Goal: Communication & Community: Answer question/provide support

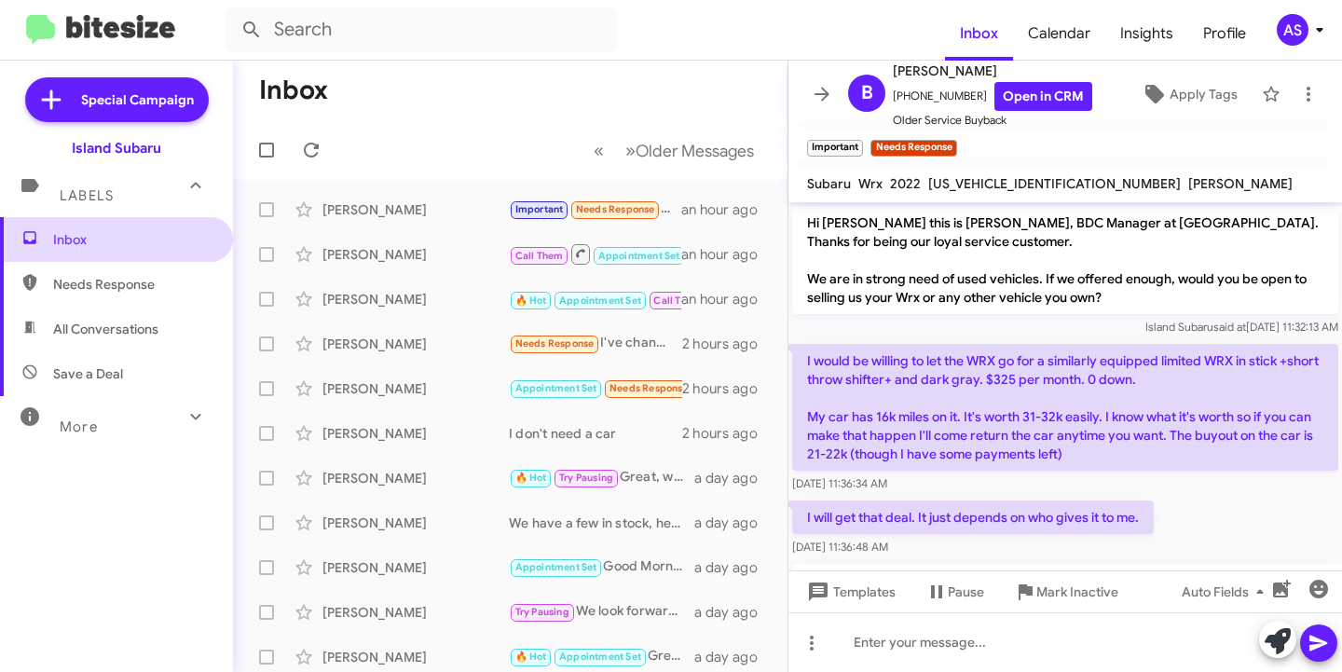
scroll to position [1001, 0]
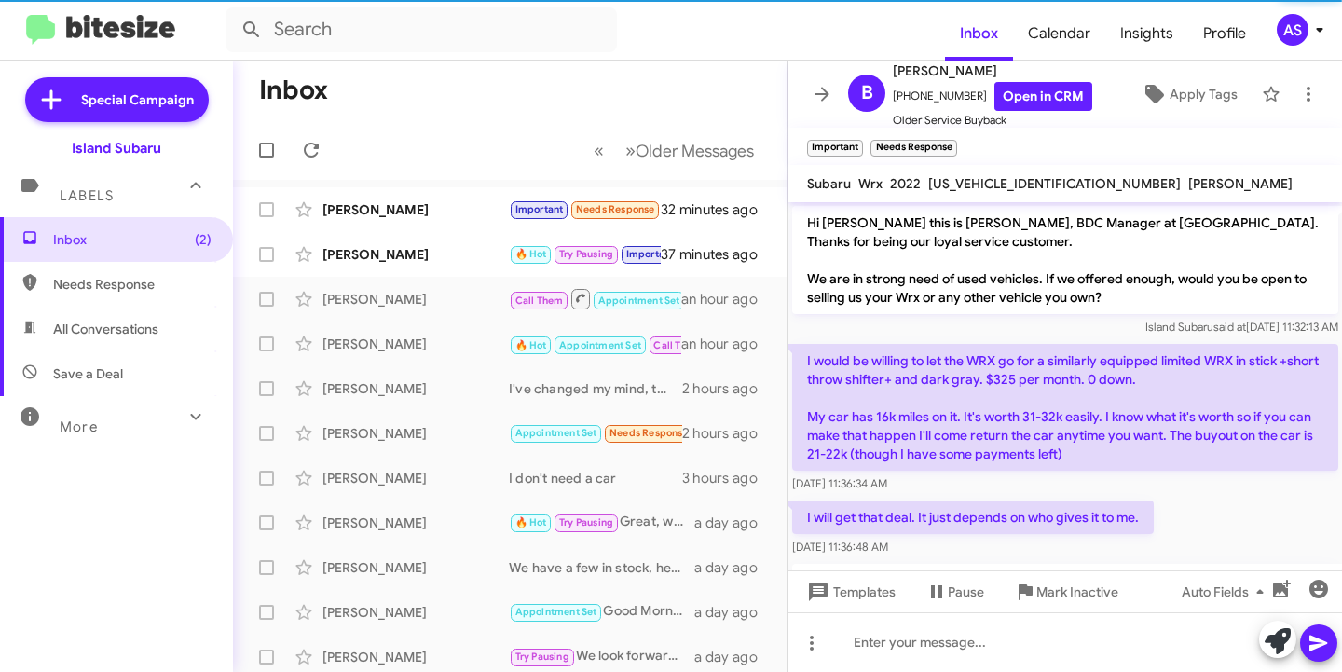
scroll to position [1242, 0]
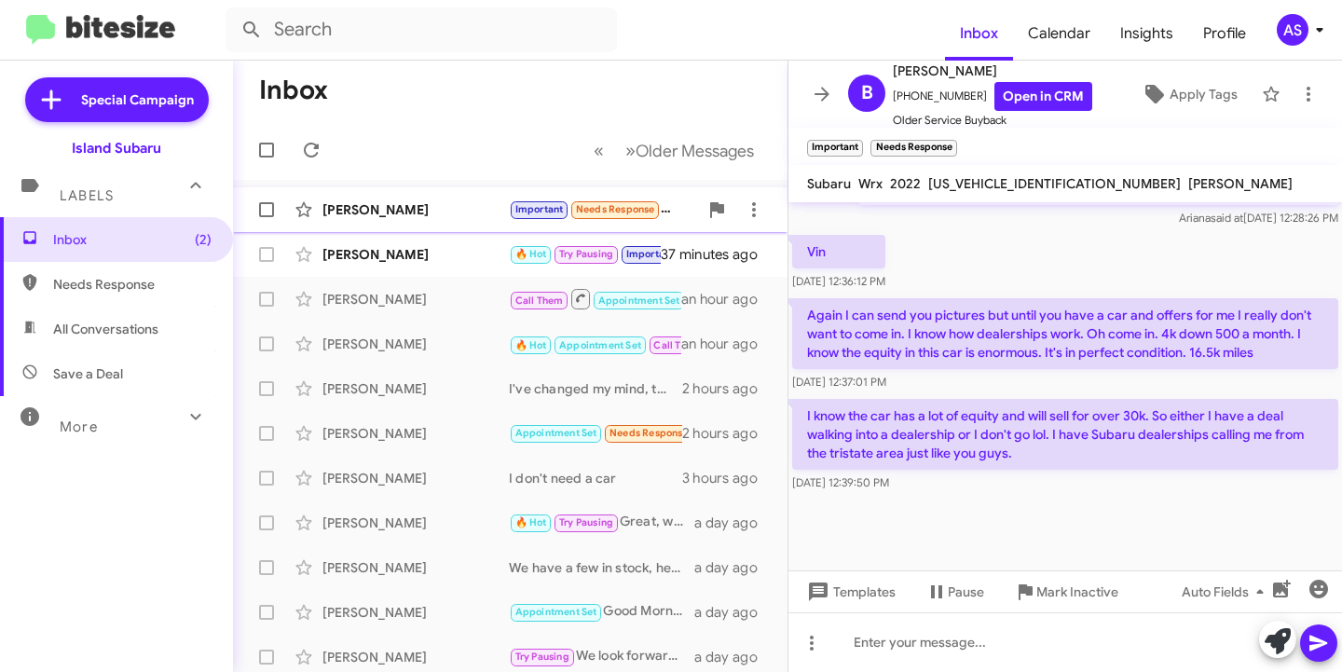
click at [387, 220] on div "[PERSON_NAME] Important Needs Response I know the car has a lot of equity and w…" at bounding box center [510, 209] width 525 height 37
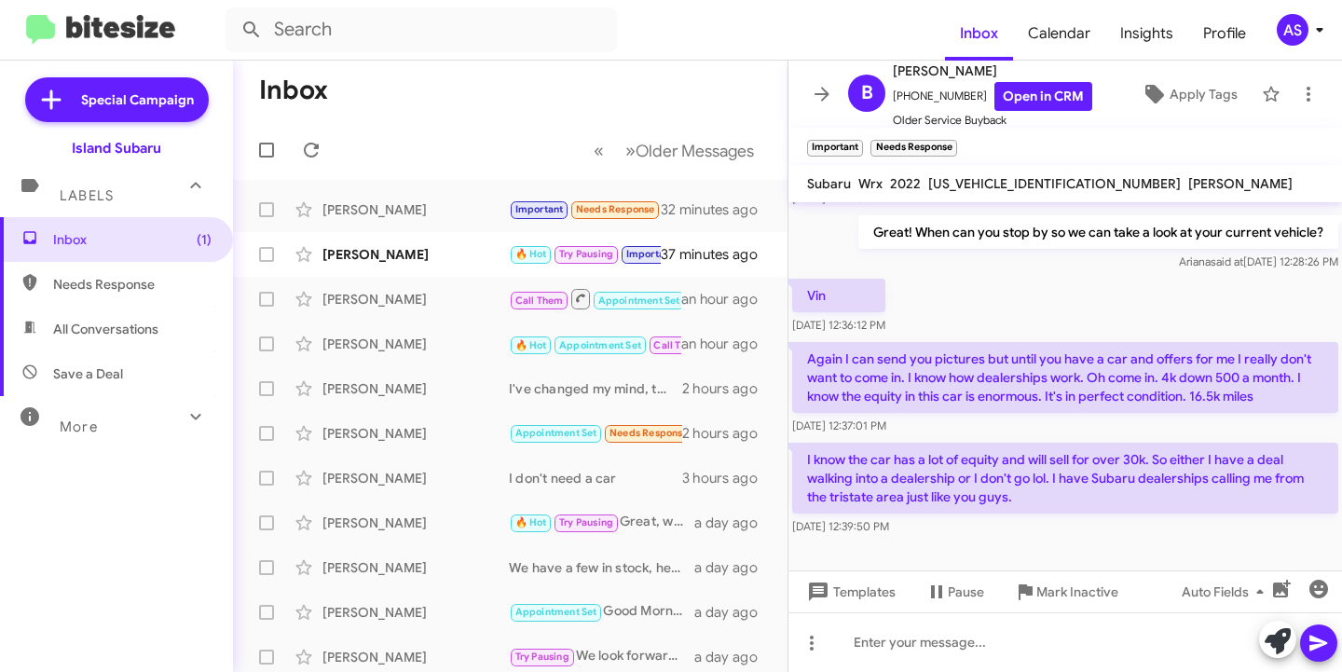
scroll to position [1279, 0]
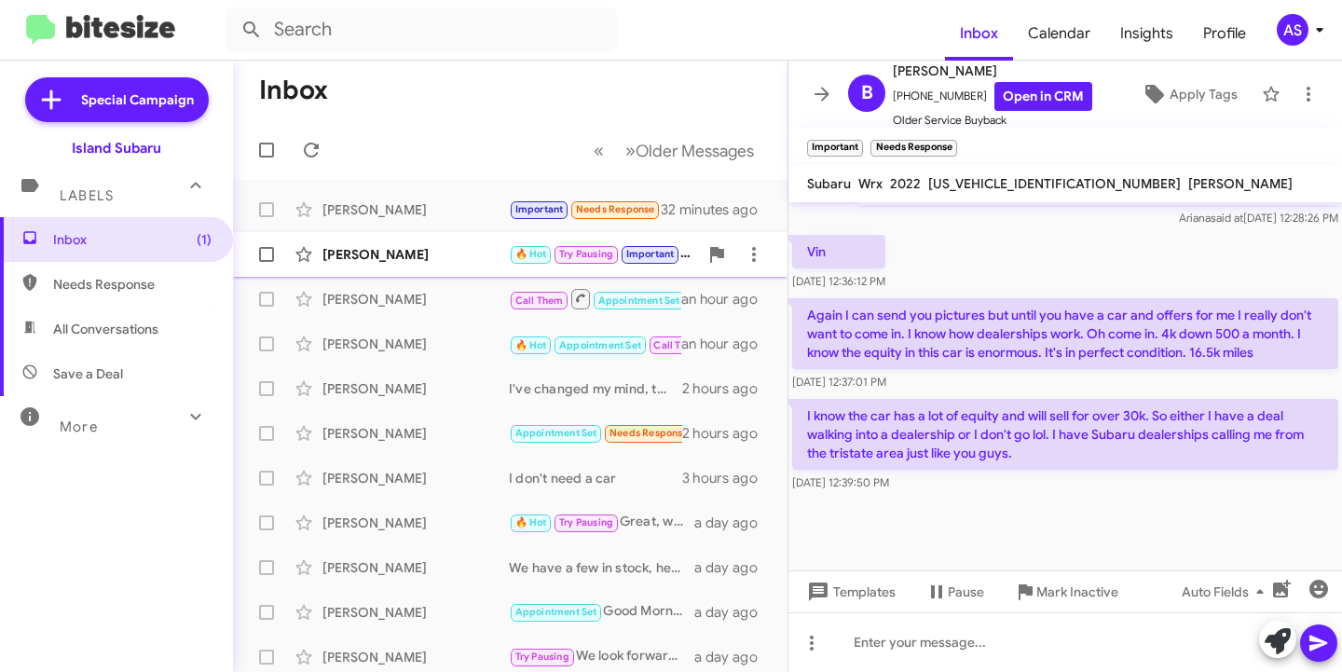
click at [421, 240] on div "[PERSON_NAME] 🔥 Hot Try Pausing Important Not interested now 37 minutes ago" at bounding box center [510, 254] width 525 height 37
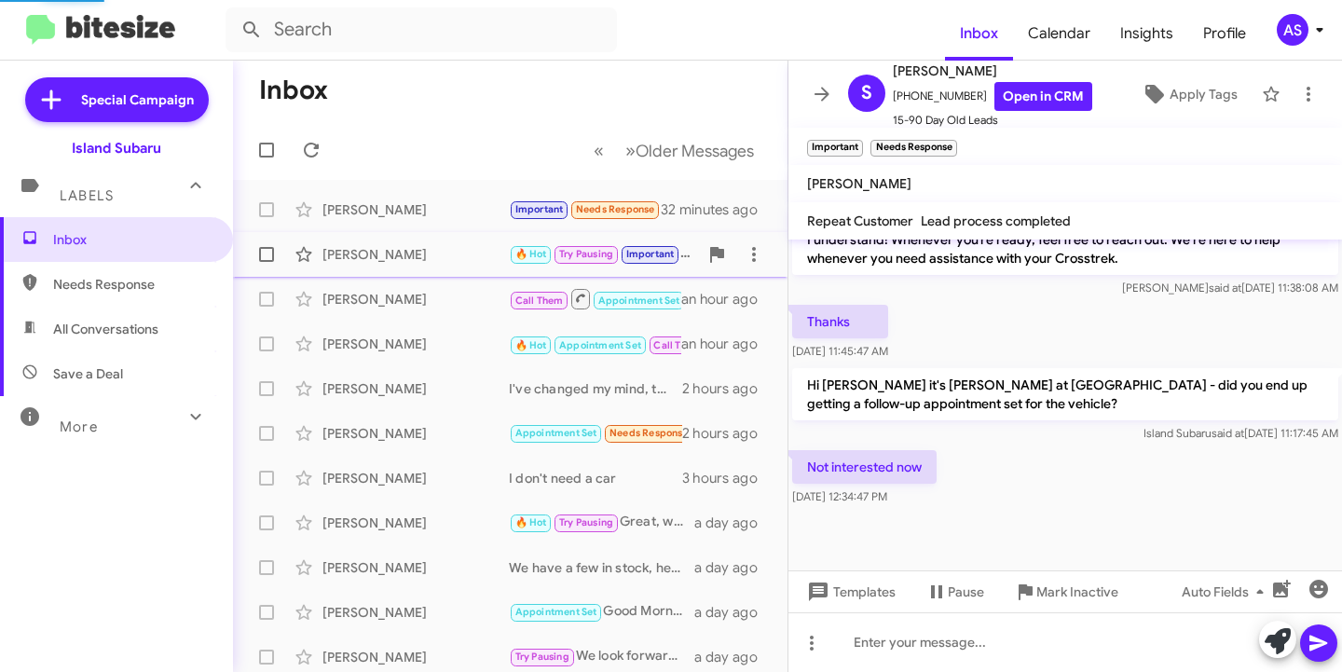
scroll to position [703, 0]
click at [430, 213] on div "[PERSON_NAME]" at bounding box center [415, 209] width 186 height 19
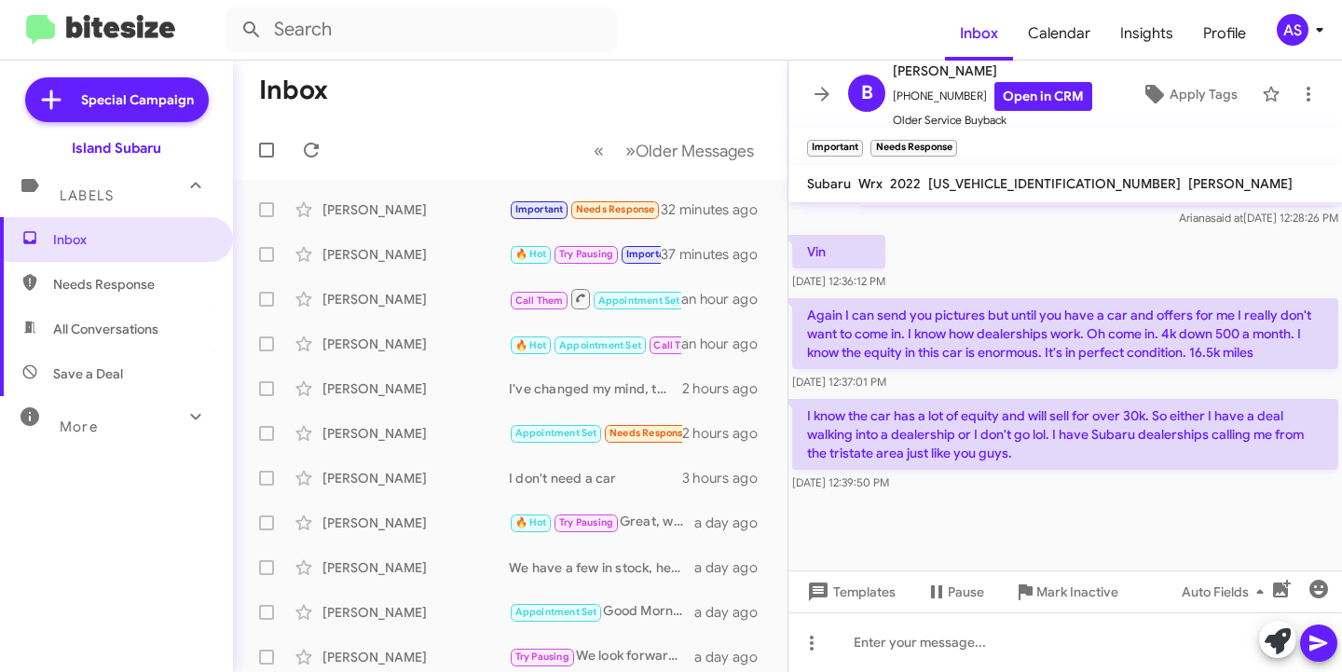
scroll to position [1279, 0]
